Goal: Transaction & Acquisition: Download file/media

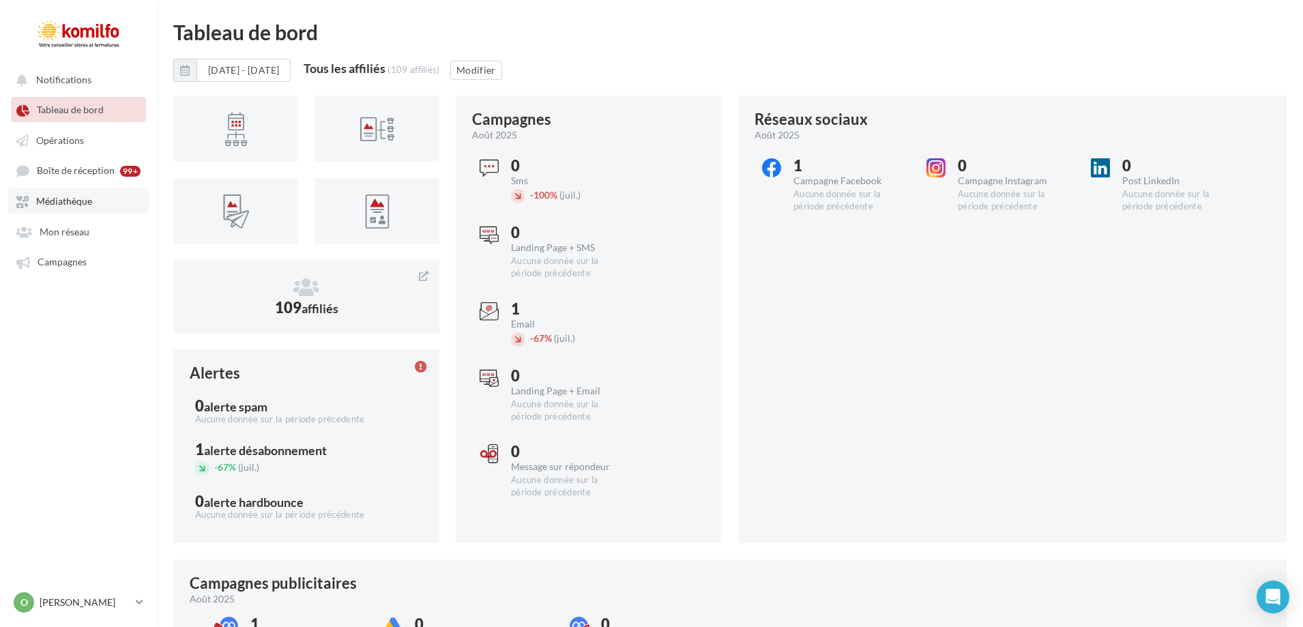
click at [46, 205] on span "Médiathèque" at bounding box center [64, 202] width 56 height 12
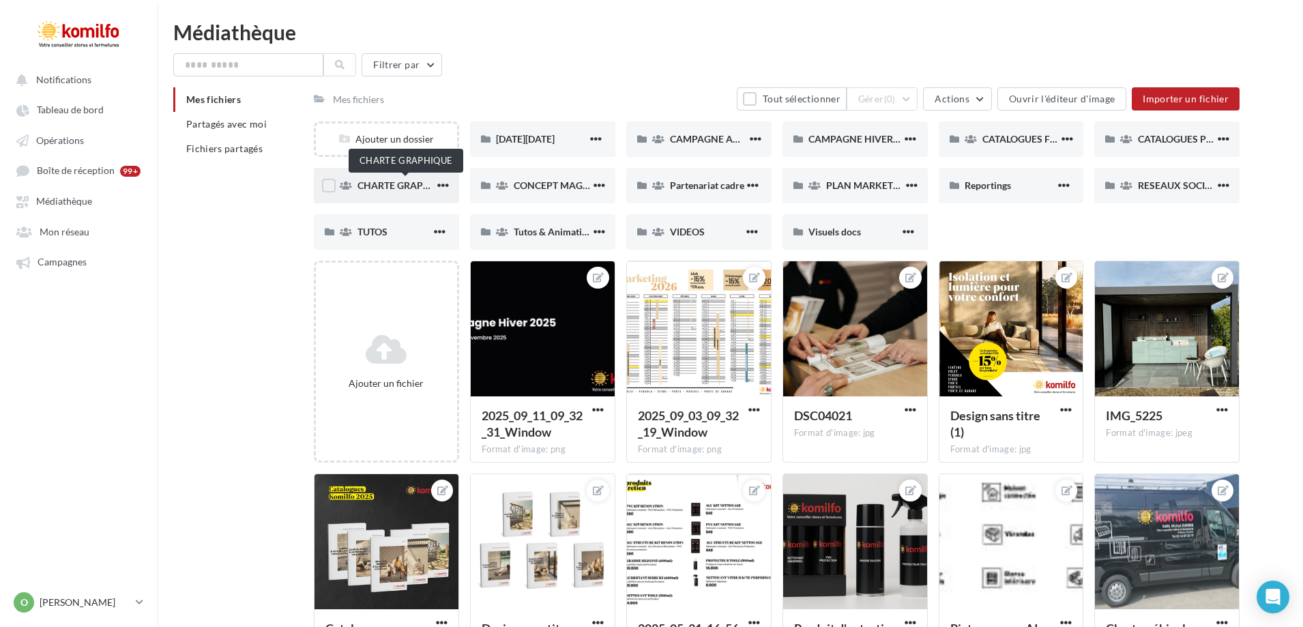
click at [412, 183] on span "CHARTE GRAPHIQUE" at bounding box center [404, 185] width 95 height 12
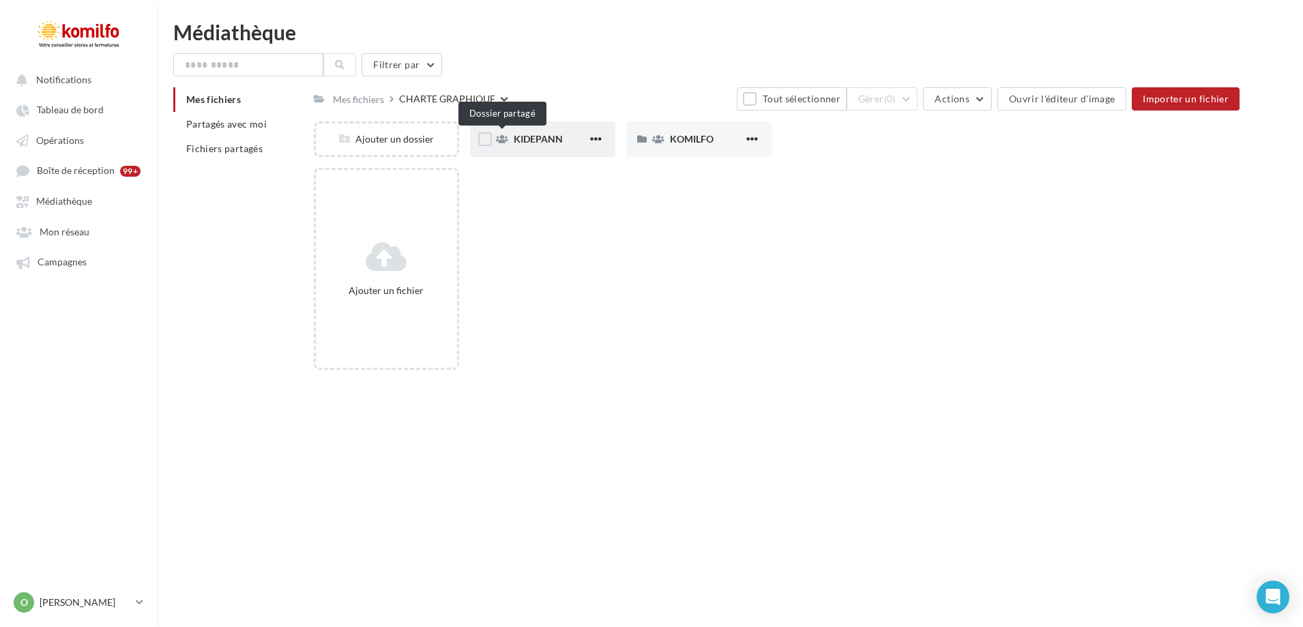
click at [499, 141] on icon at bounding box center [502, 139] width 12 height 10
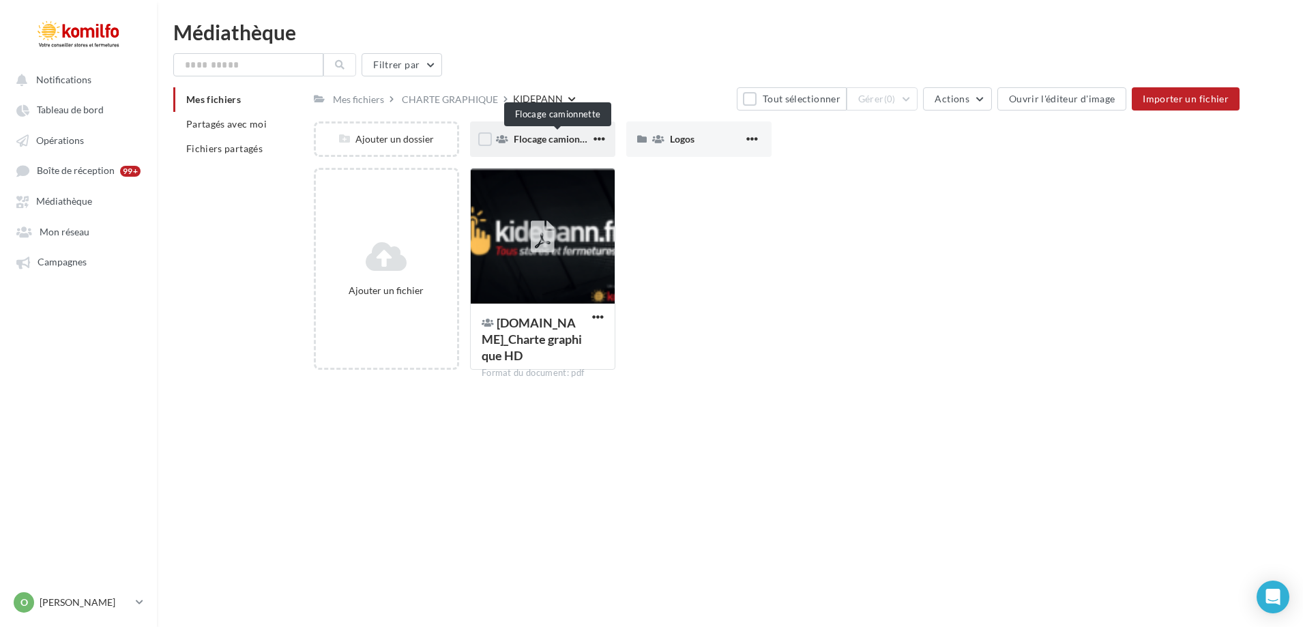
click at [558, 141] on span "Flocage camionnette" at bounding box center [558, 139] width 88 height 12
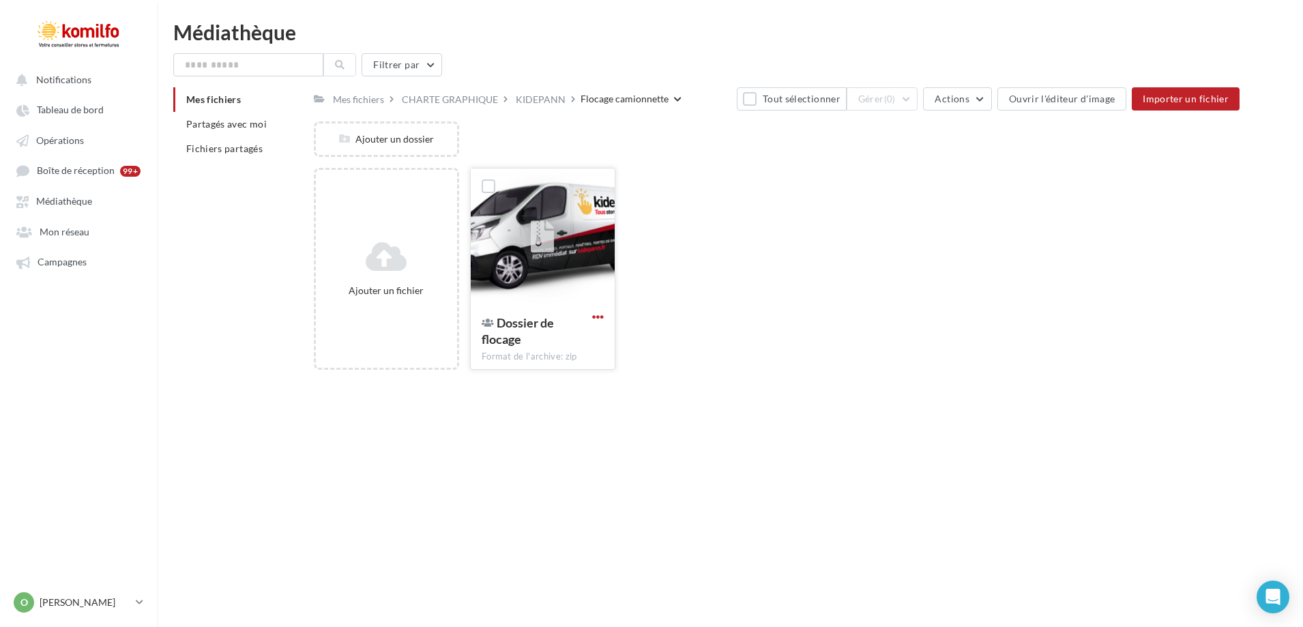
click at [603, 316] on span "button" at bounding box center [598, 317] width 12 height 12
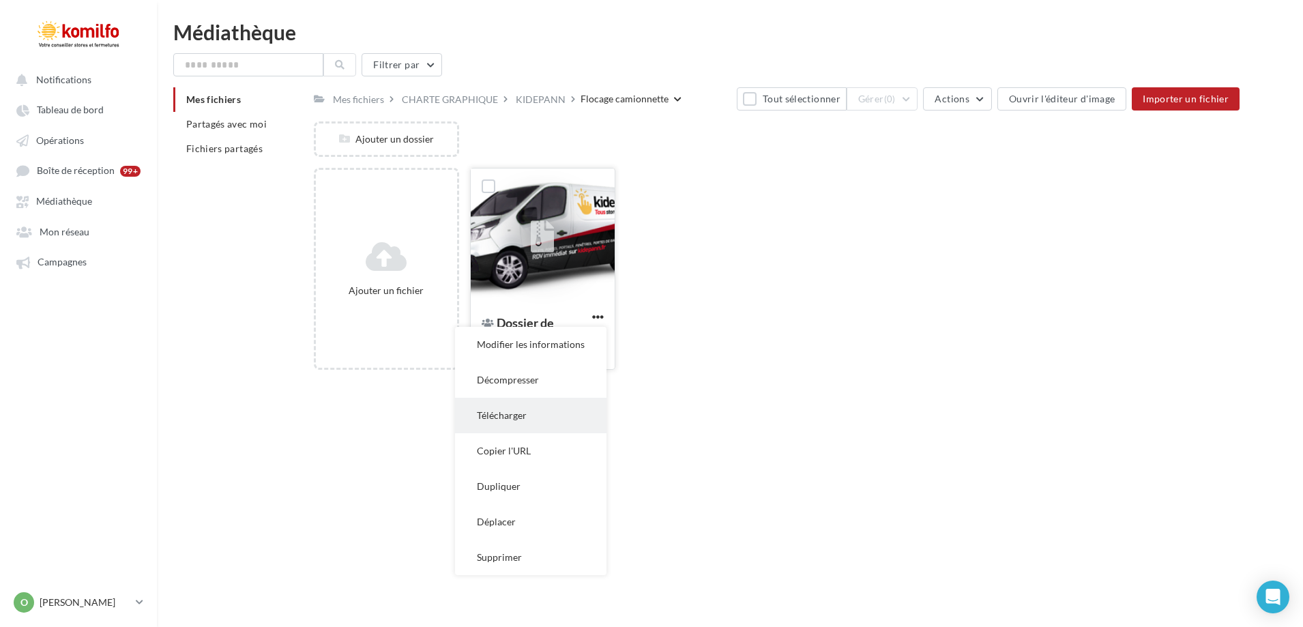
click at [495, 422] on button "Télécharger" at bounding box center [530, 415] width 151 height 35
